Goal: Find contact information: Find contact information

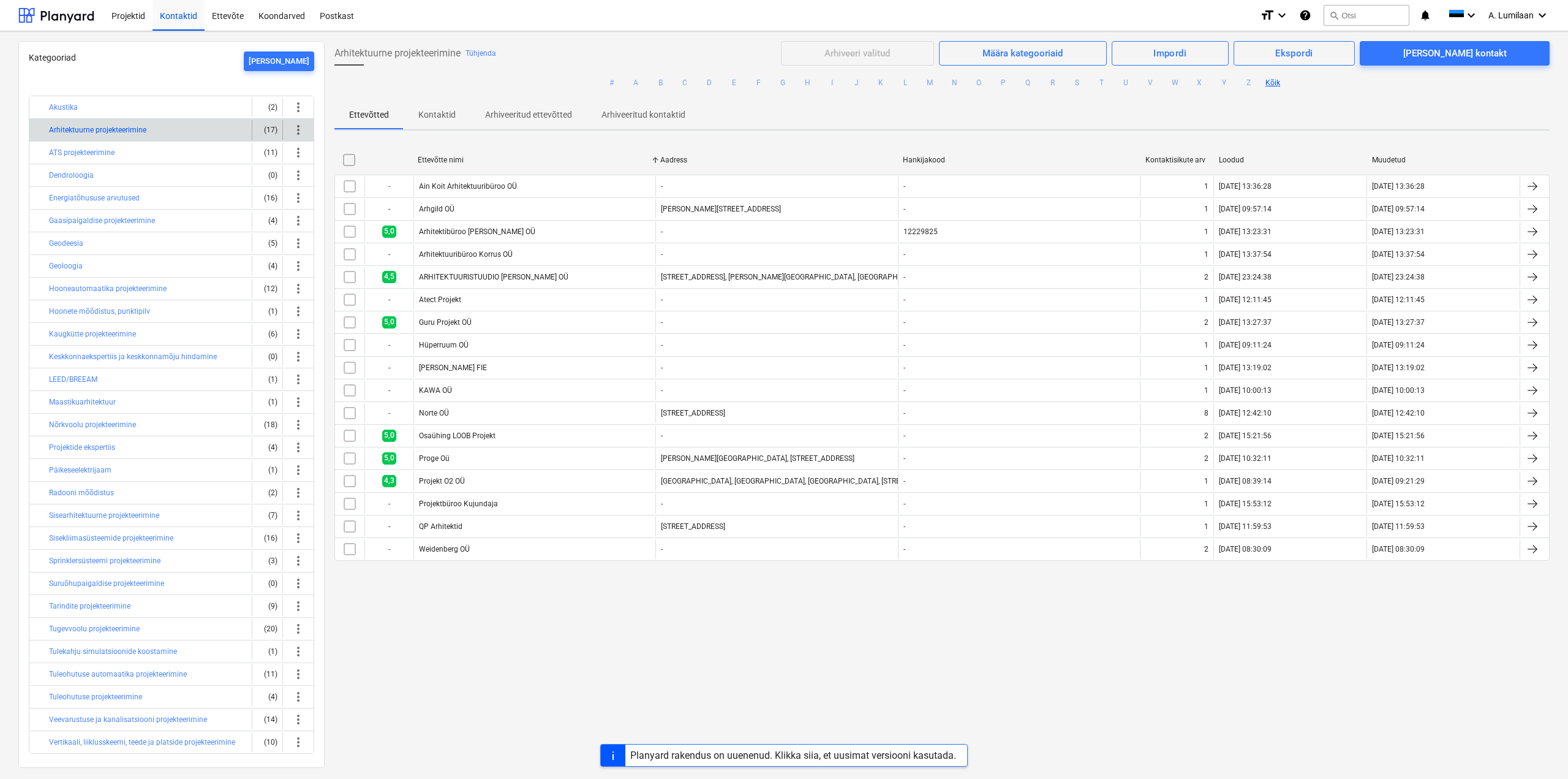
click at [71, 132] on button "Arhitektuurne projekteerimine" at bounding box center [98, 130] width 98 height 15
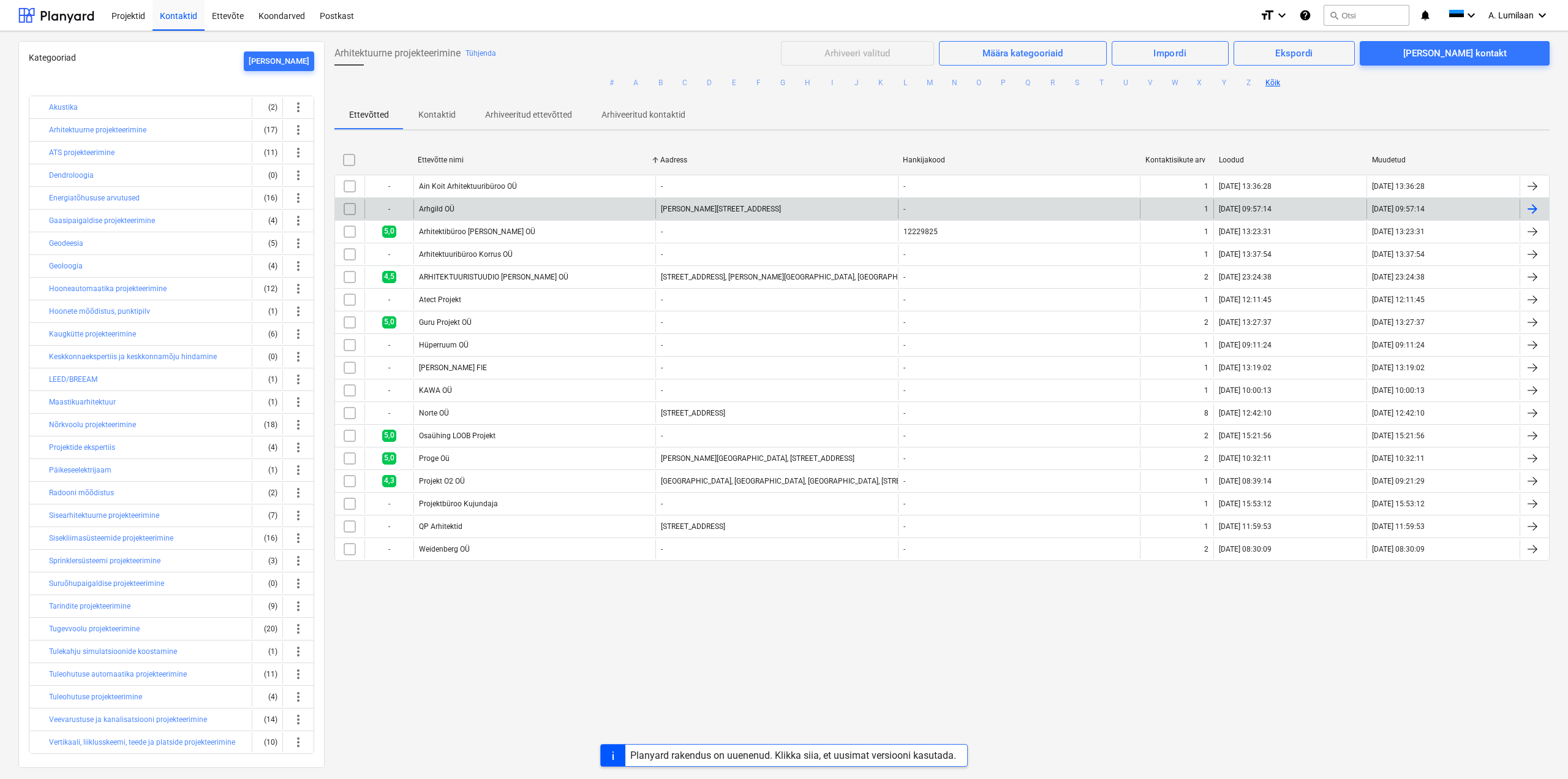
click at [428, 202] on div "Arhgild OÜ" at bounding box center [534, 209] width 242 height 20
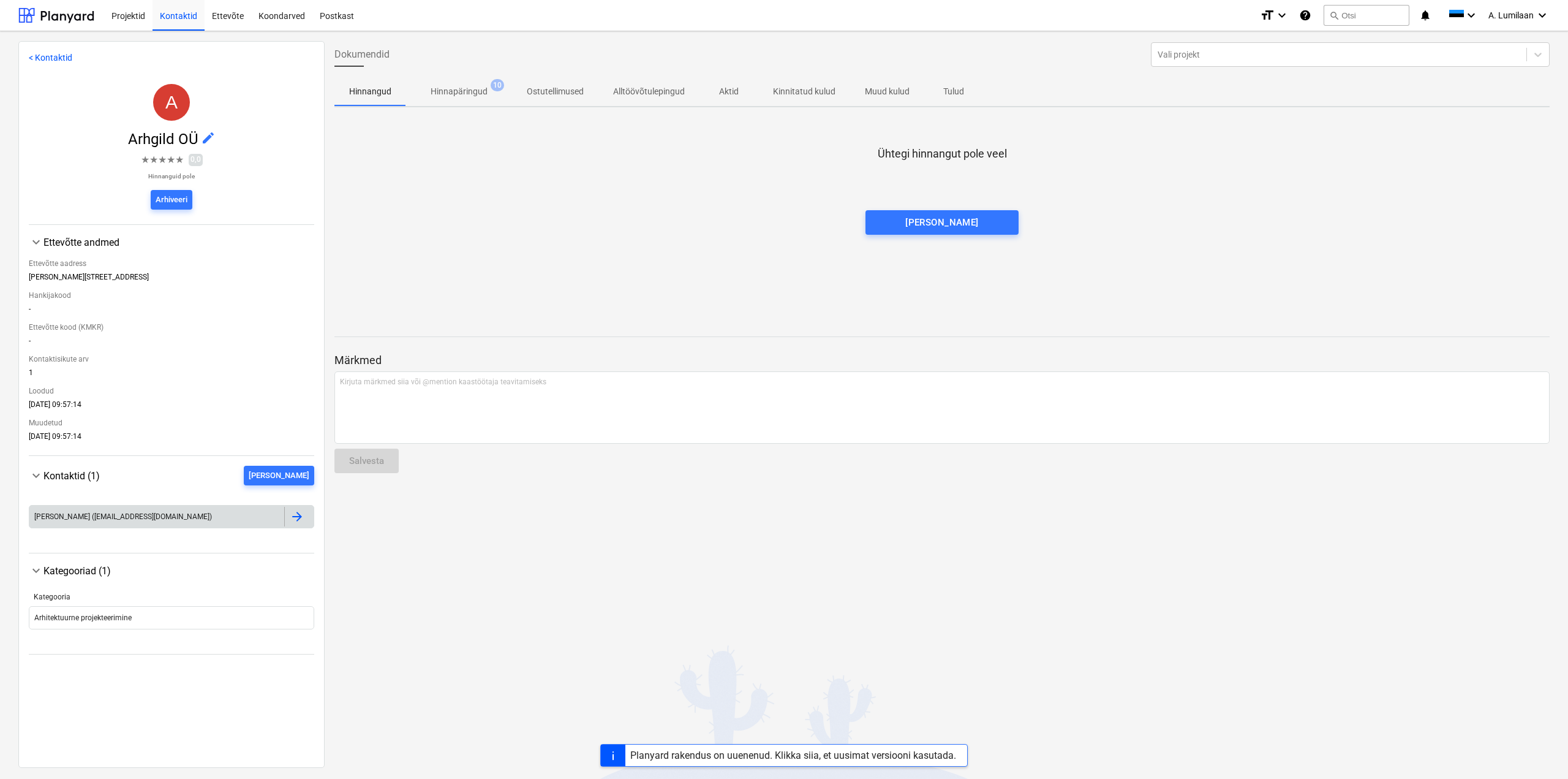
click at [296, 521] on div at bounding box center [297, 516] width 15 height 15
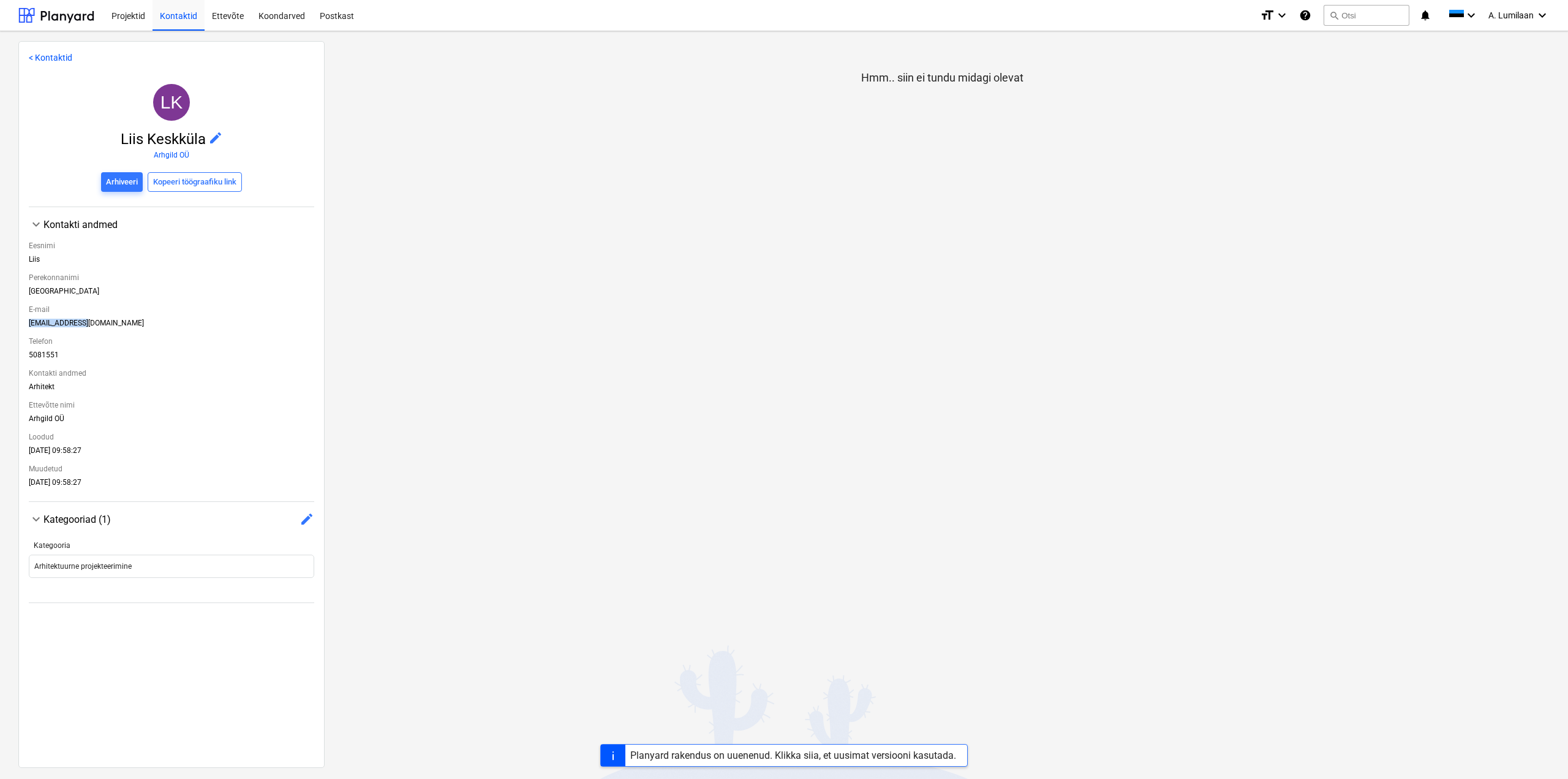
drag, startPoint x: 79, startPoint y: 324, endPoint x: 14, endPoint y: 322, distance: 65.0
click at [14, 322] on div "< Kontaktid LK Liis Keskküla edit Arhgild OÜ Arhiveeri Kopeeri töögraafiku link…" at bounding box center [784, 405] width 1568 height 747
copy div "[EMAIL_ADDRESS][DOMAIN_NAME]"
click at [103, 316] on div "E-mail" at bounding box center [172, 309] width 285 height 18
drag, startPoint x: 80, startPoint y: 323, endPoint x: 29, endPoint y: 321, distance: 51.0
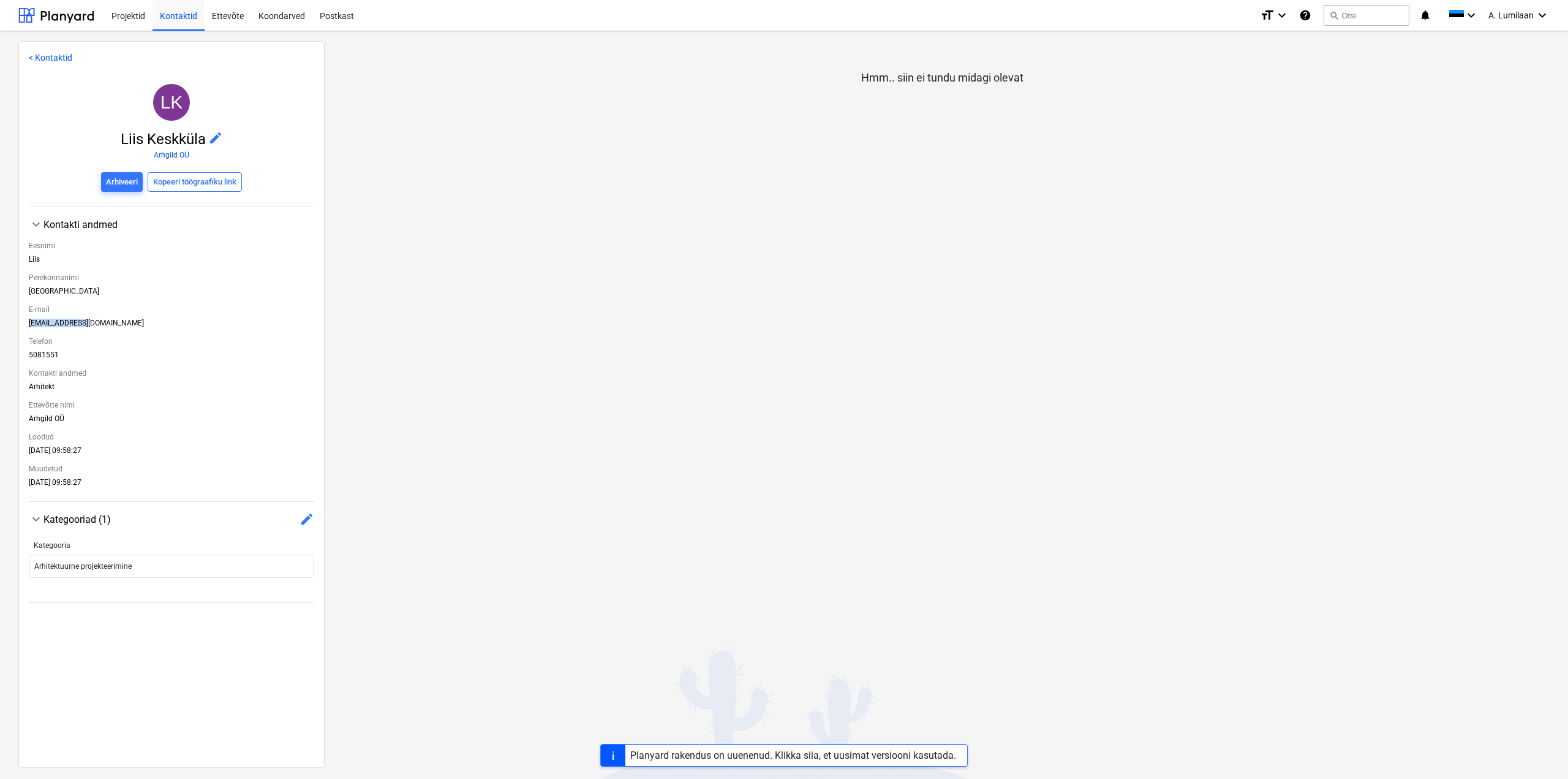
click at [29, 321] on div "[EMAIL_ADDRESS][DOMAIN_NAME]" at bounding box center [172, 325] width 285 height 13
copy div "[EMAIL_ADDRESS][DOMAIN_NAME]"
